Goal: Find specific page/section: Find specific page/section

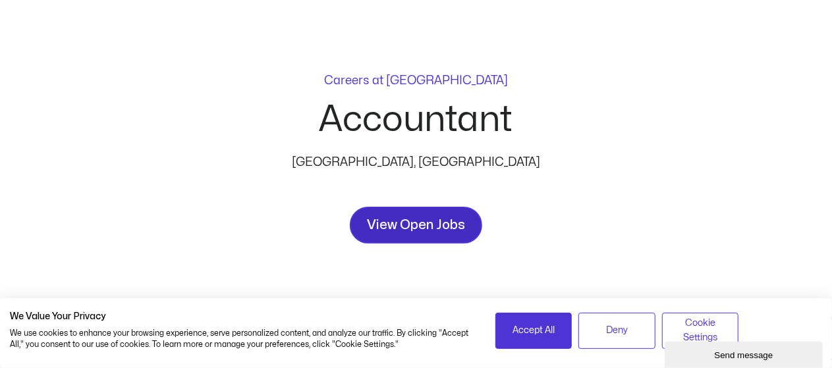
scroll to position [132, 0]
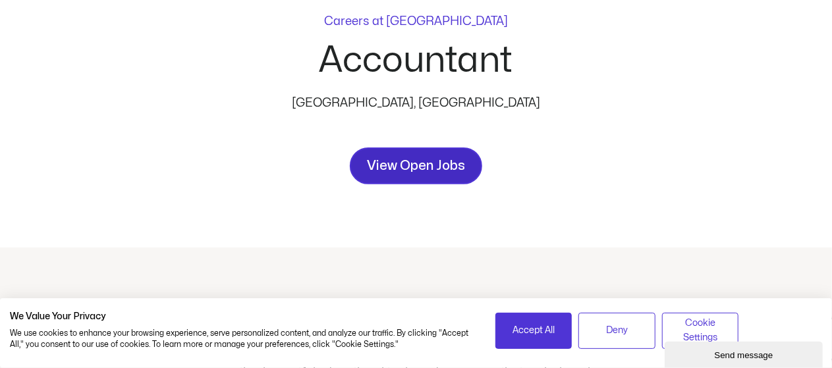
click at [400, 163] on span "View Open Jobs" at bounding box center [416, 165] width 98 height 21
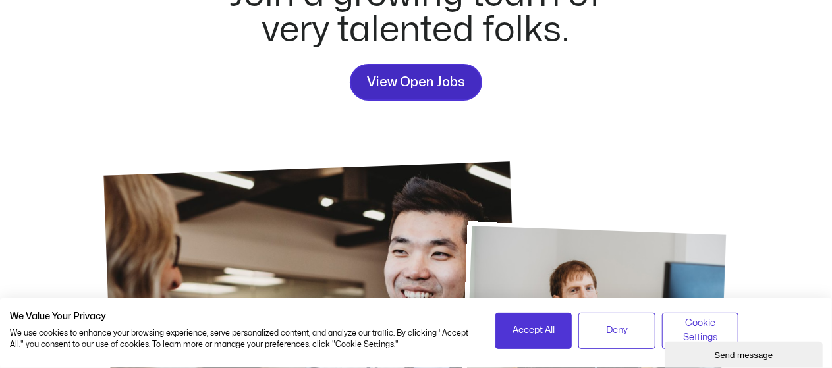
click at [429, 92] on span "View Open Jobs" at bounding box center [416, 82] width 98 height 21
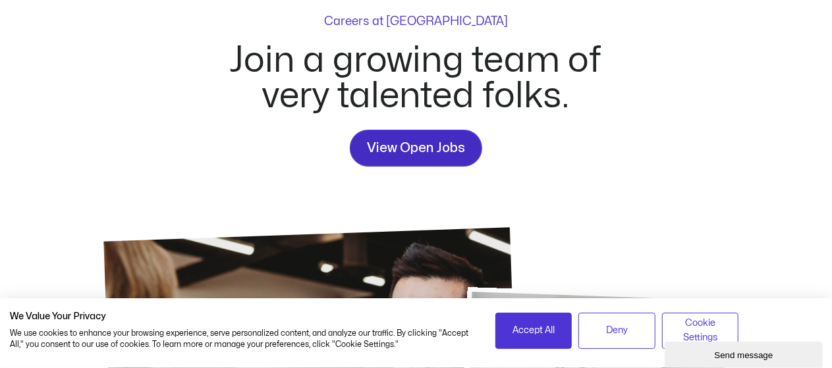
click at [432, 140] on span "View Open Jobs" at bounding box center [416, 148] width 98 height 21
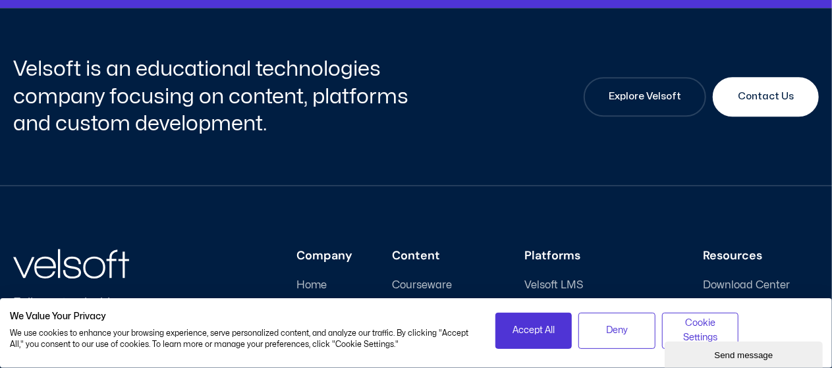
scroll to position [1975, 0]
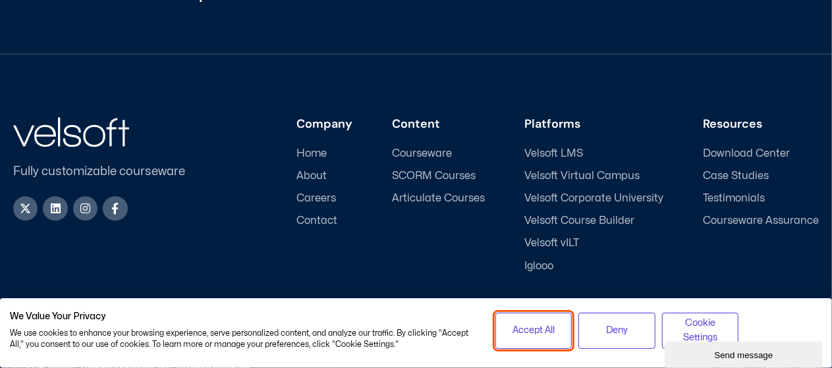
click at [547, 333] on span "Accept All" at bounding box center [533, 330] width 42 height 14
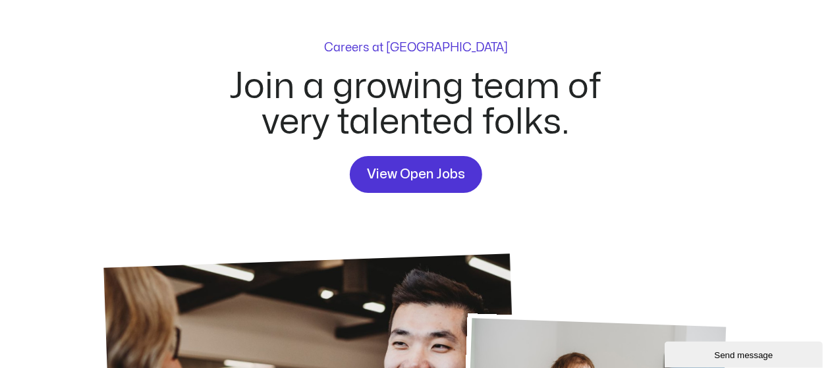
scroll to position [76, 0]
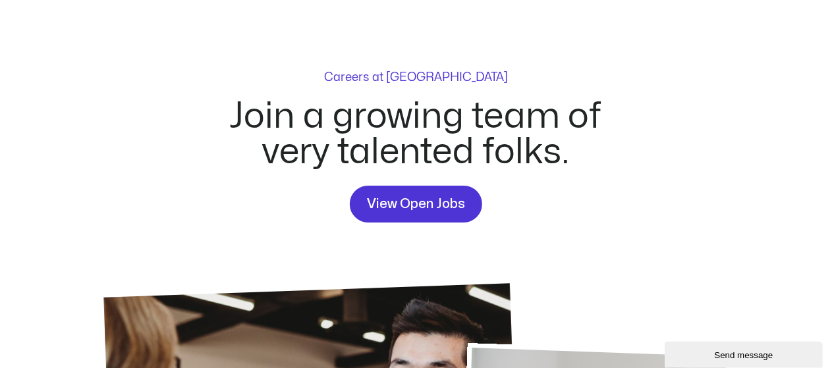
click at [443, 76] on p "Careers at [GEOGRAPHIC_DATA]" at bounding box center [416, 78] width 184 height 12
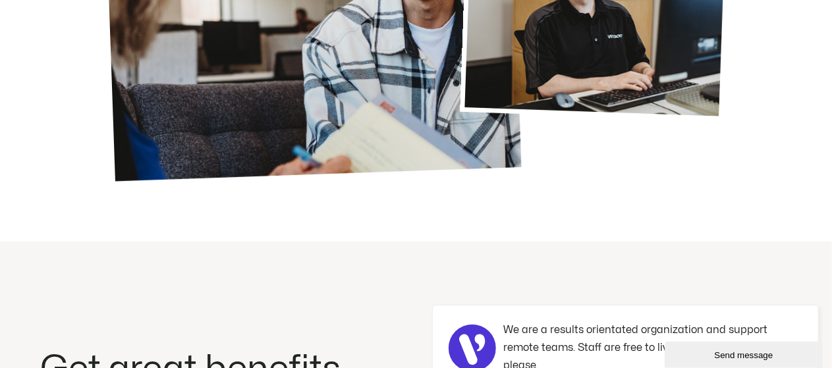
scroll to position [669, 0]
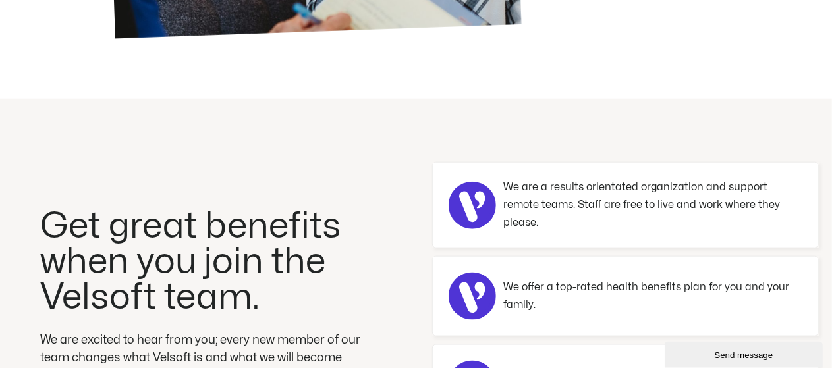
click at [711, 352] on div "Send message" at bounding box center [743, 355] width 138 height 10
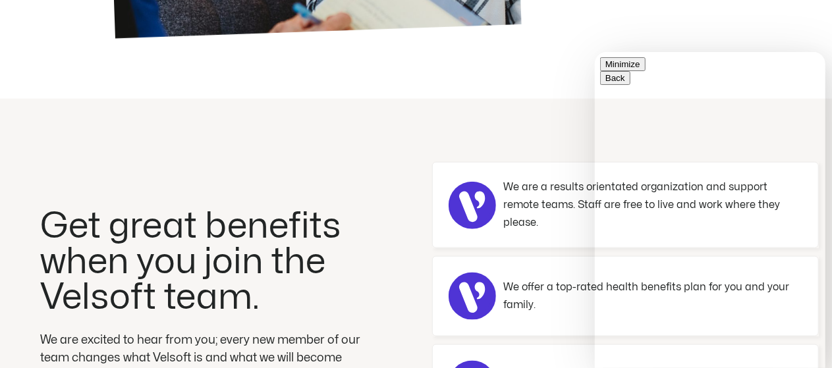
click at [645, 68] on button "Minimize" at bounding box center [621, 64] width 45 height 14
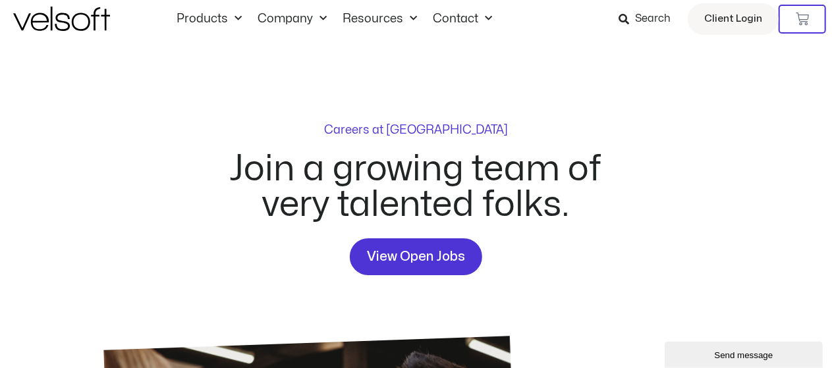
scroll to position [0, 0]
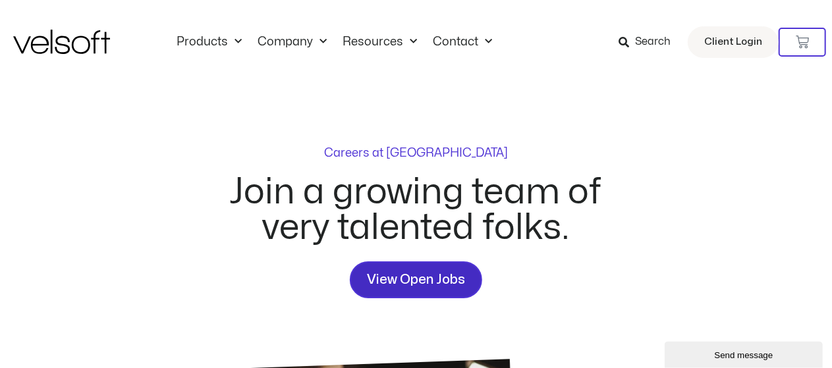
click at [410, 273] on span "View Open Jobs" at bounding box center [416, 279] width 98 height 21
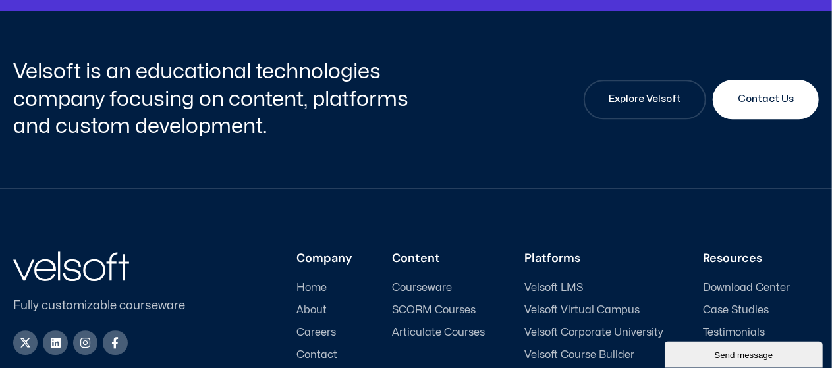
scroll to position [1843, 0]
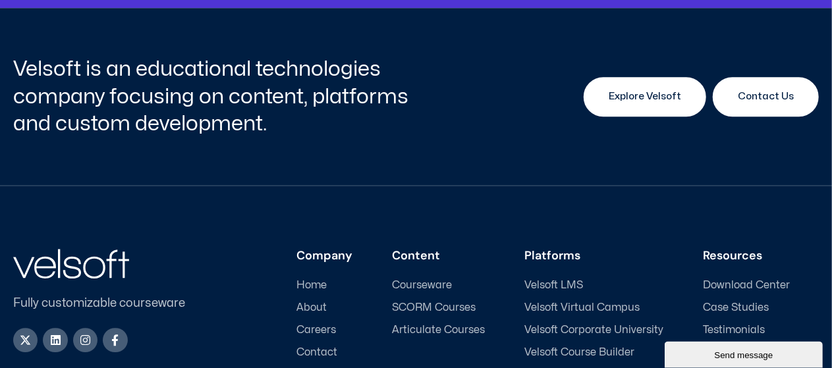
click at [670, 89] on span "Explore Velsoft" at bounding box center [645, 97] width 72 height 16
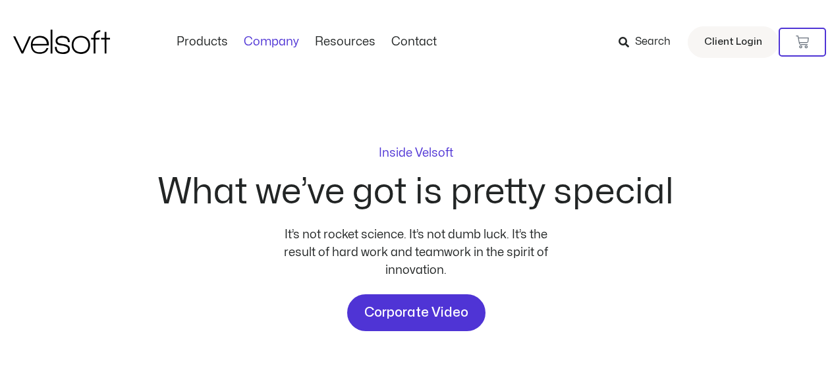
scroll to position [198, 0]
